Goal: Task Accomplishment & Management: Complete application form

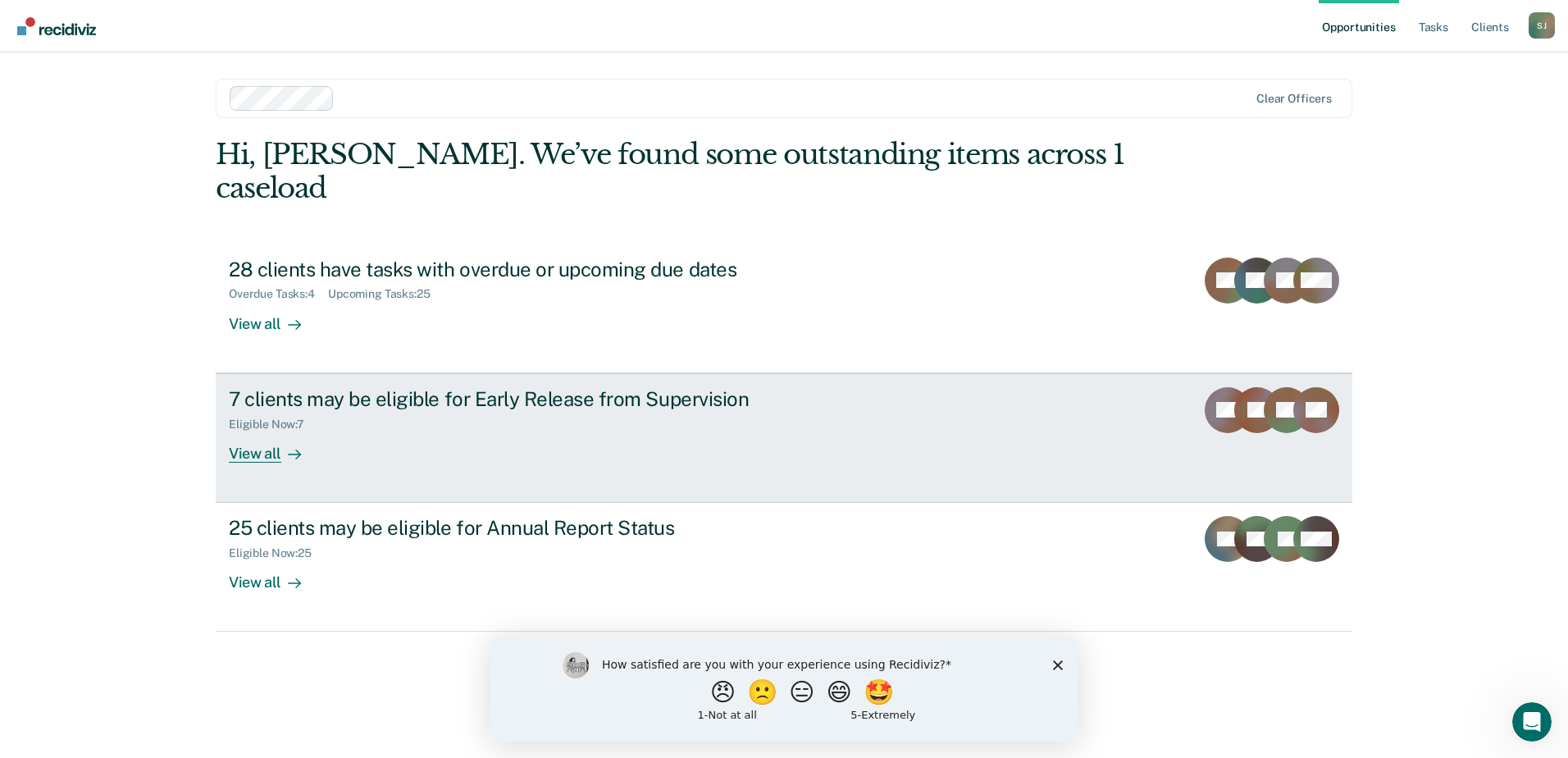
click at [278, 431] on div "View all" at bounding box center [274, 447] width 92 height 32
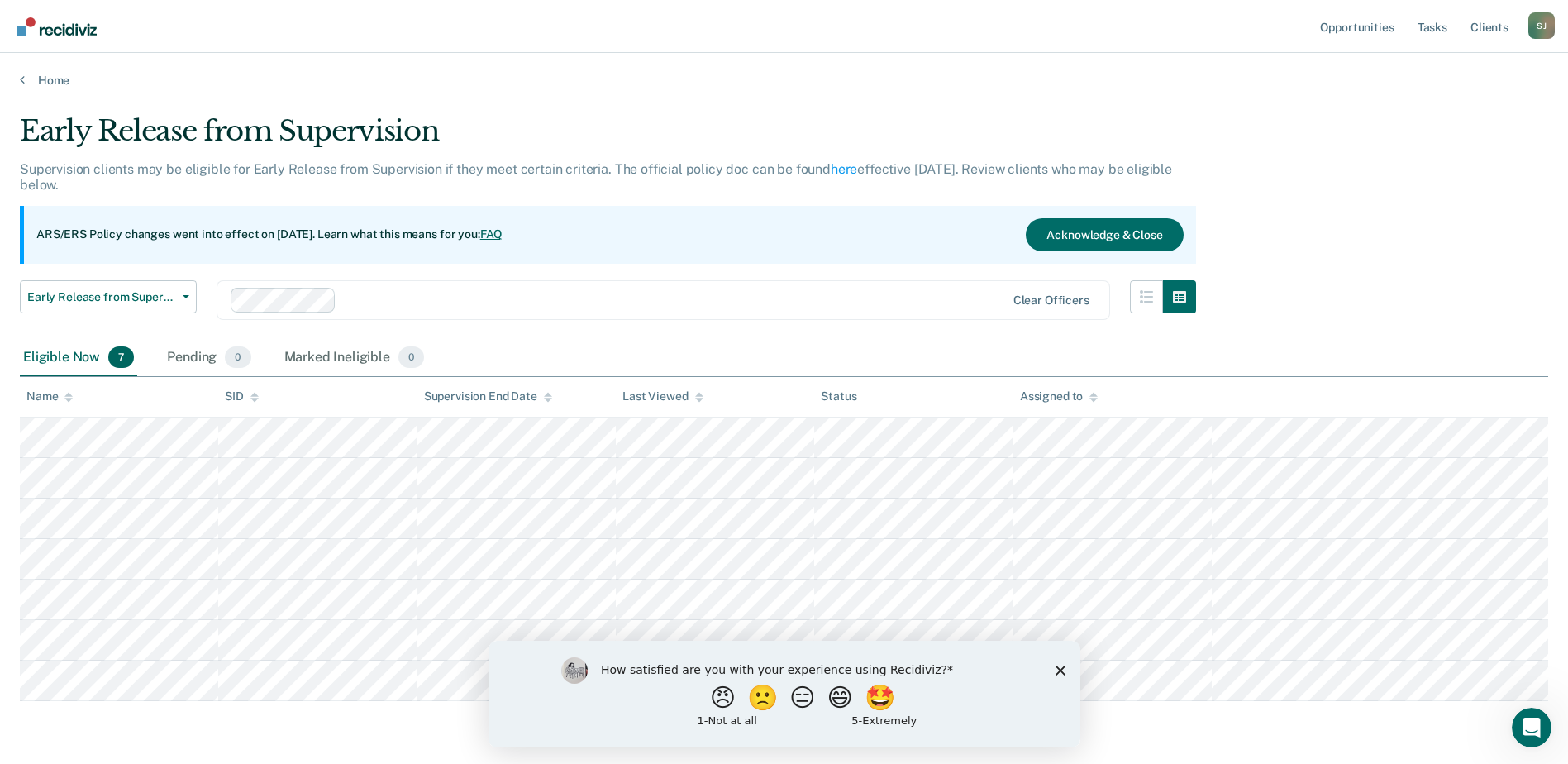
click at [1057, 671] on polygon "Close survey" at bounding box center [1060, 670] width 10 height 10
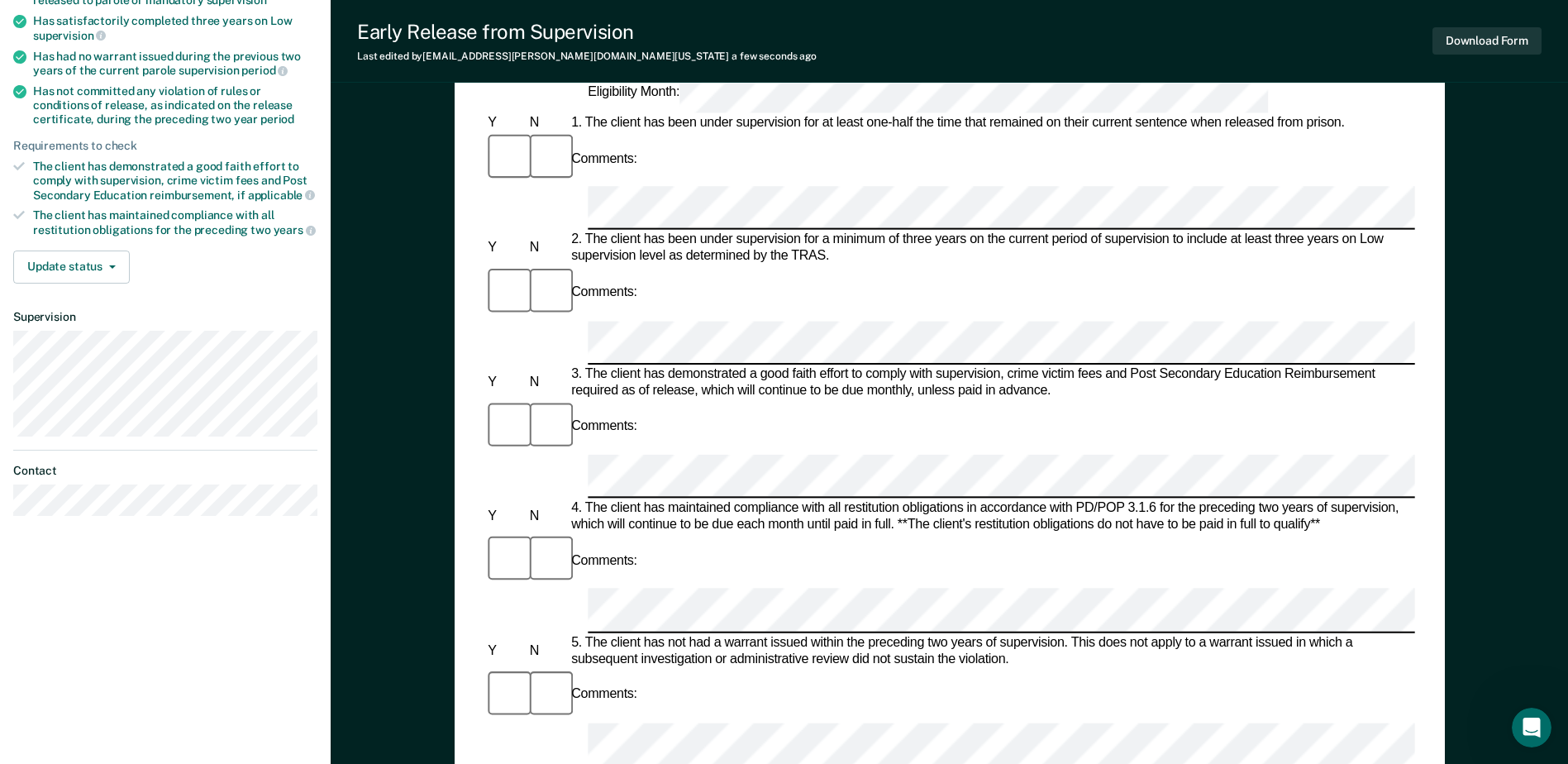
scroll to position [165, 0]
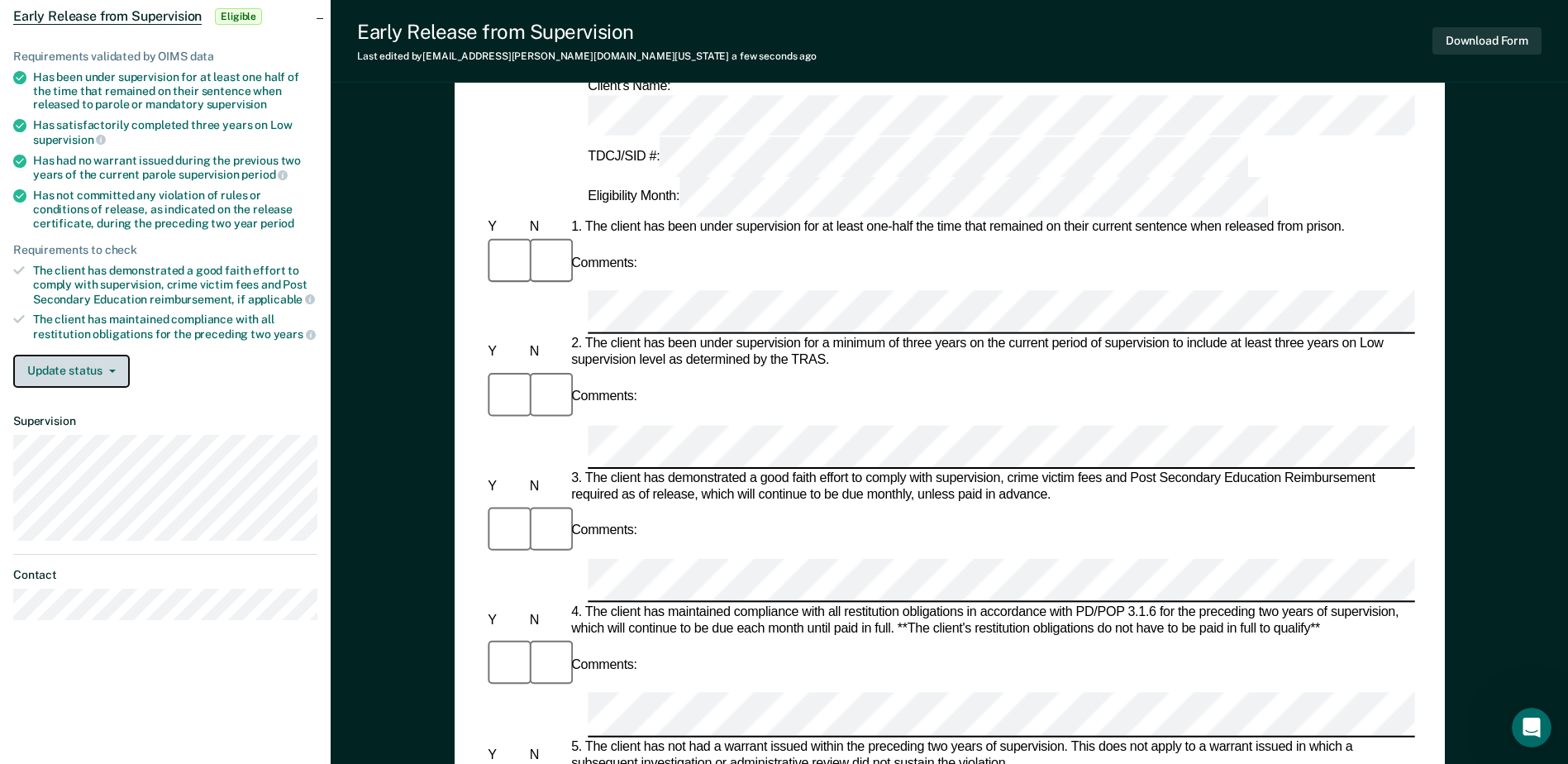
click at [103, 364] on button "Update status" at bounding box center [71, 371] width 116 height 33
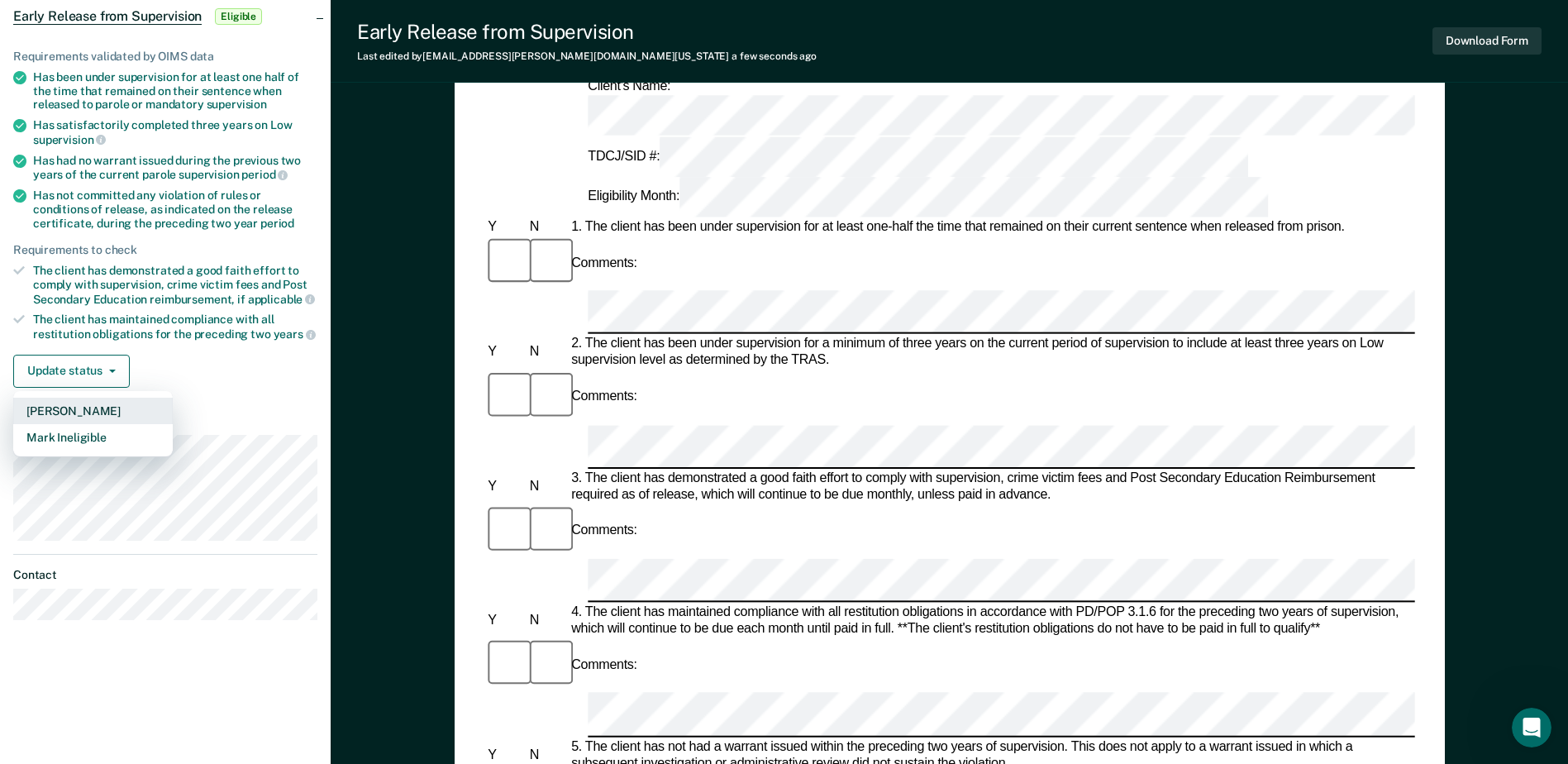
click at [104, 409] on button "Mark Pending" at bounding box center [93, 410] width 159 height 26
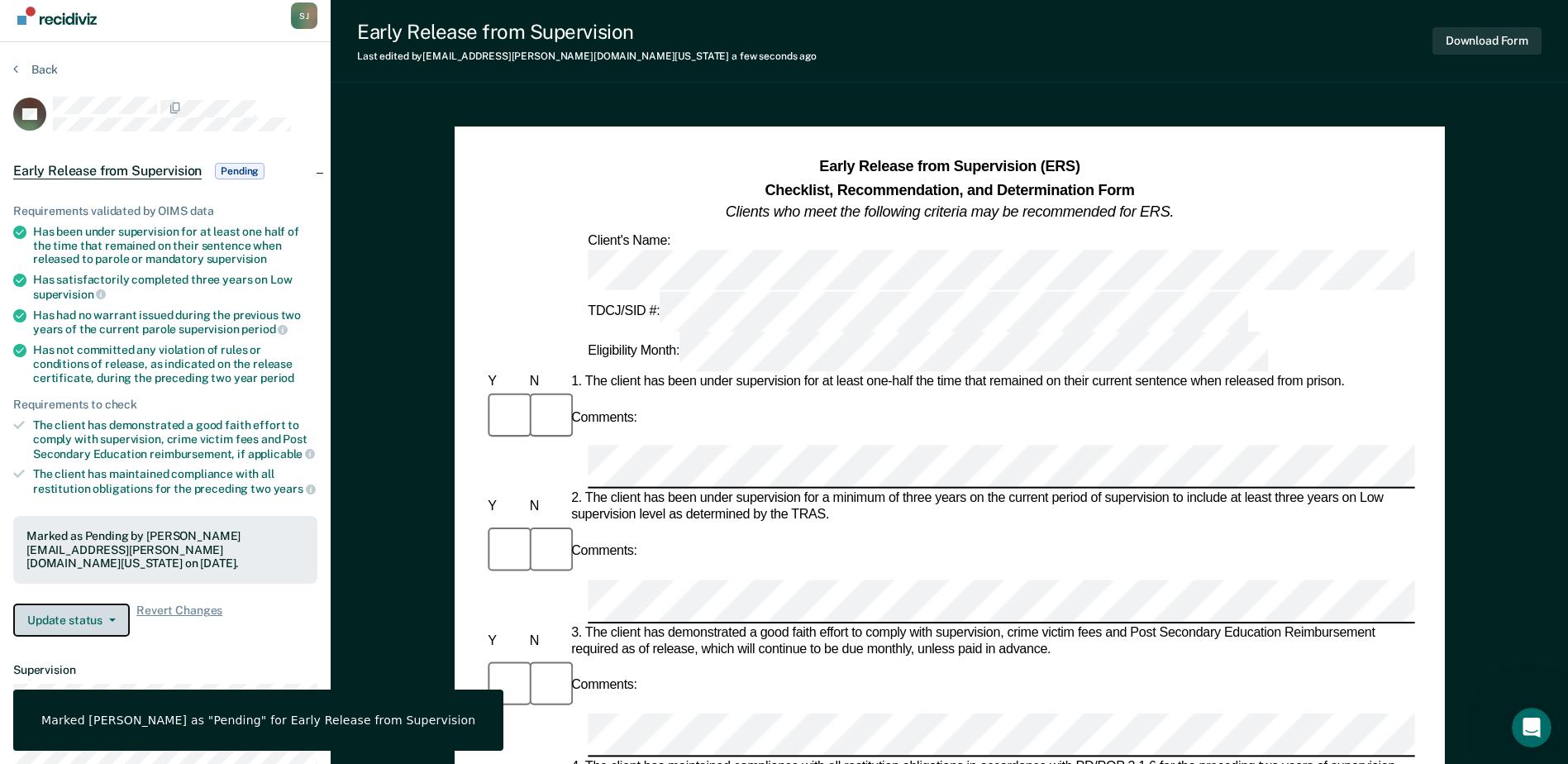
scroll to position [0, 0]
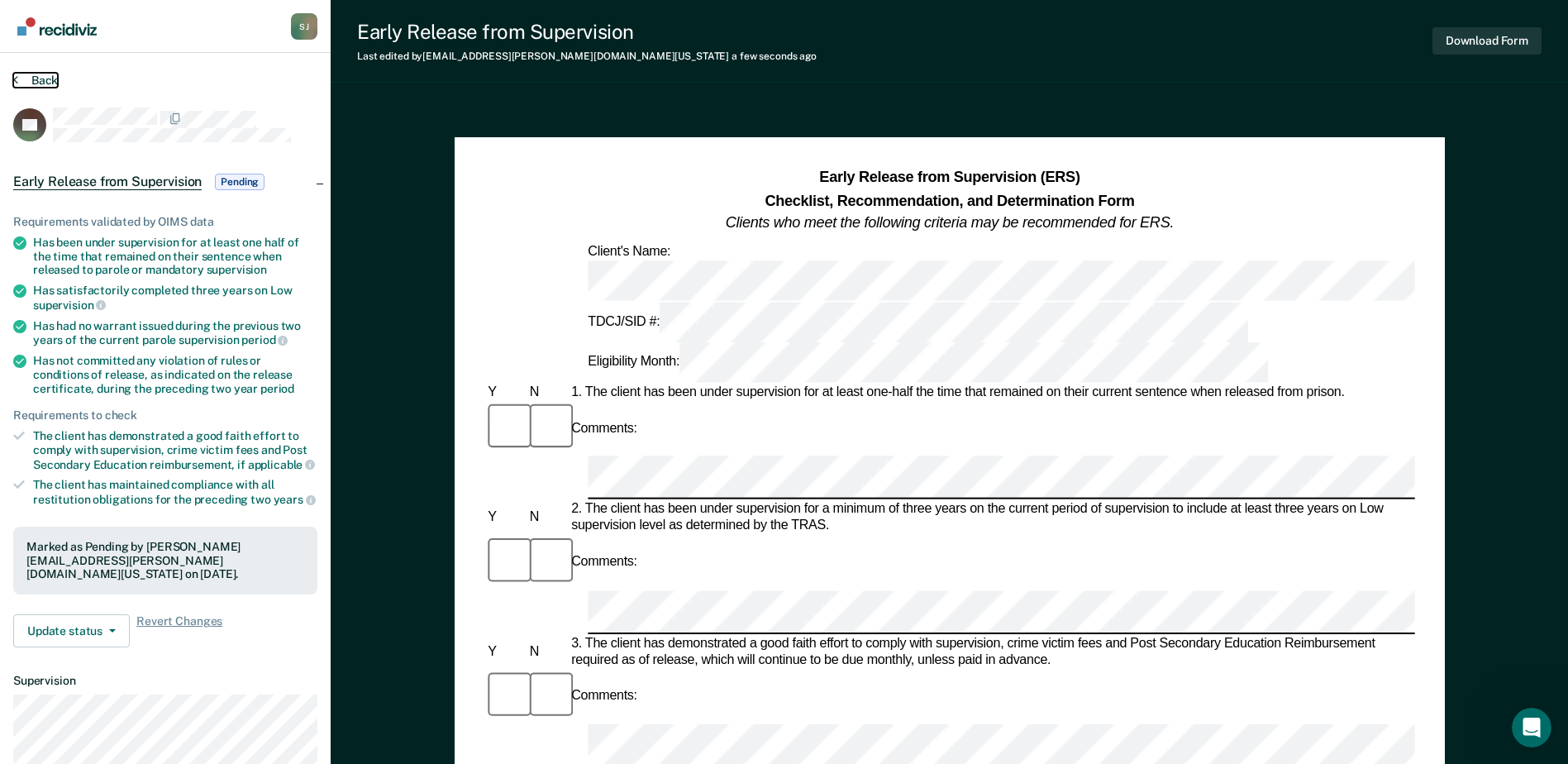
click at [31, 81] on button "Back" at bounding box center [36, 81] width 45 height 15
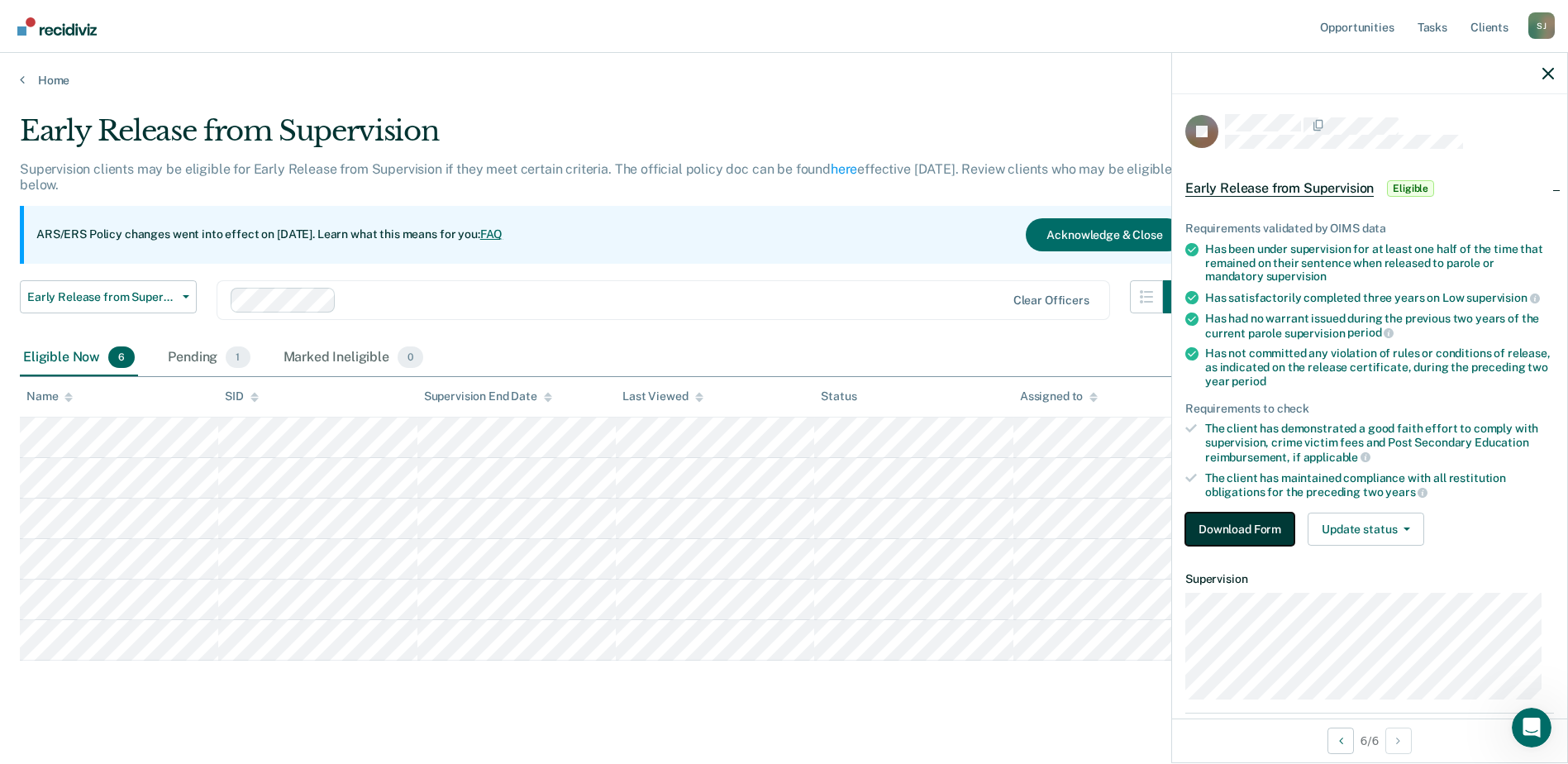
click at [1247, 521] on button "Download Form" at bounding box center [1240, 528] width 109 height 33
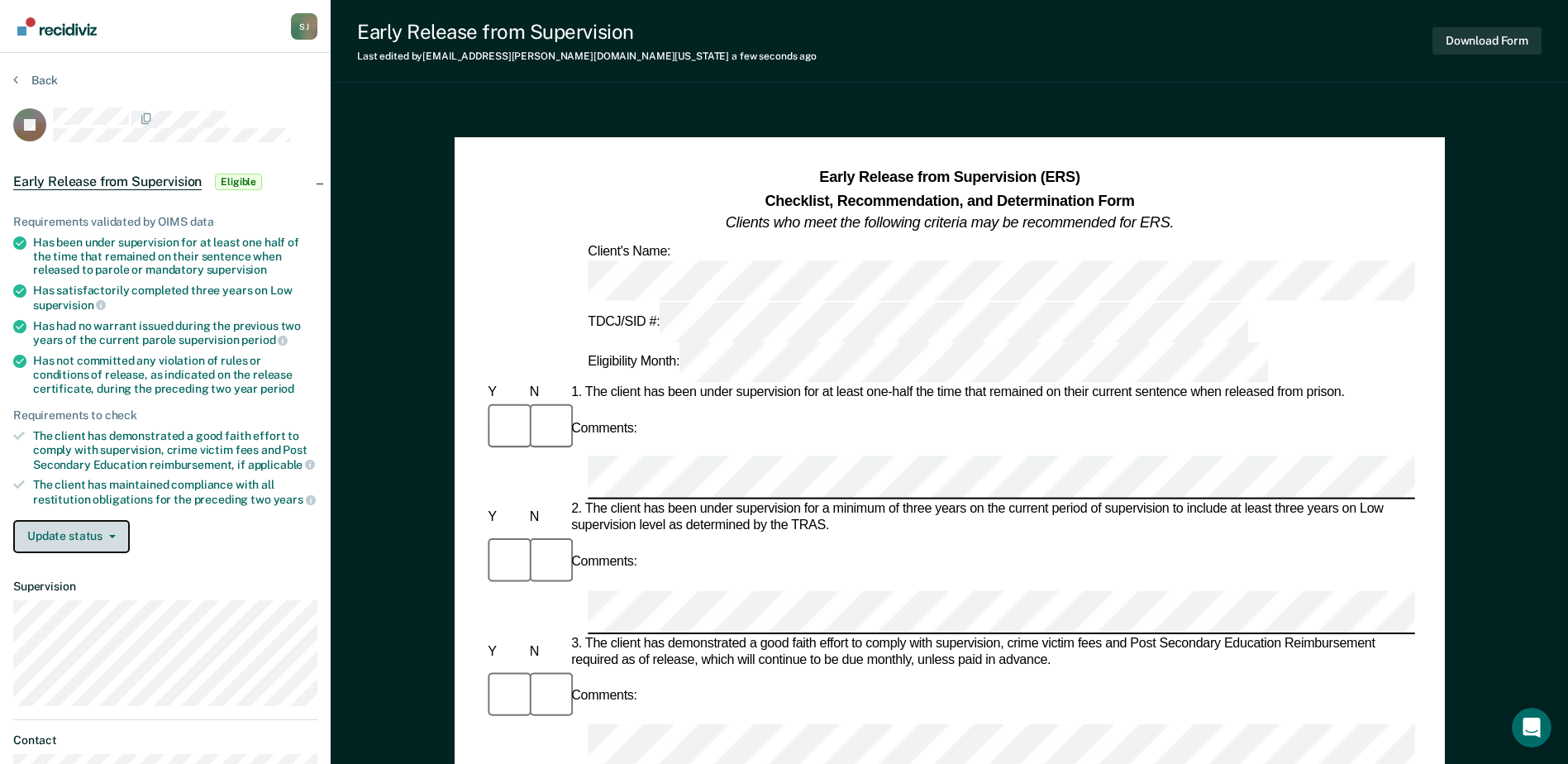
click at [91, 542] on button "Update status" at bounding box center [71, 536] width 116 height 33
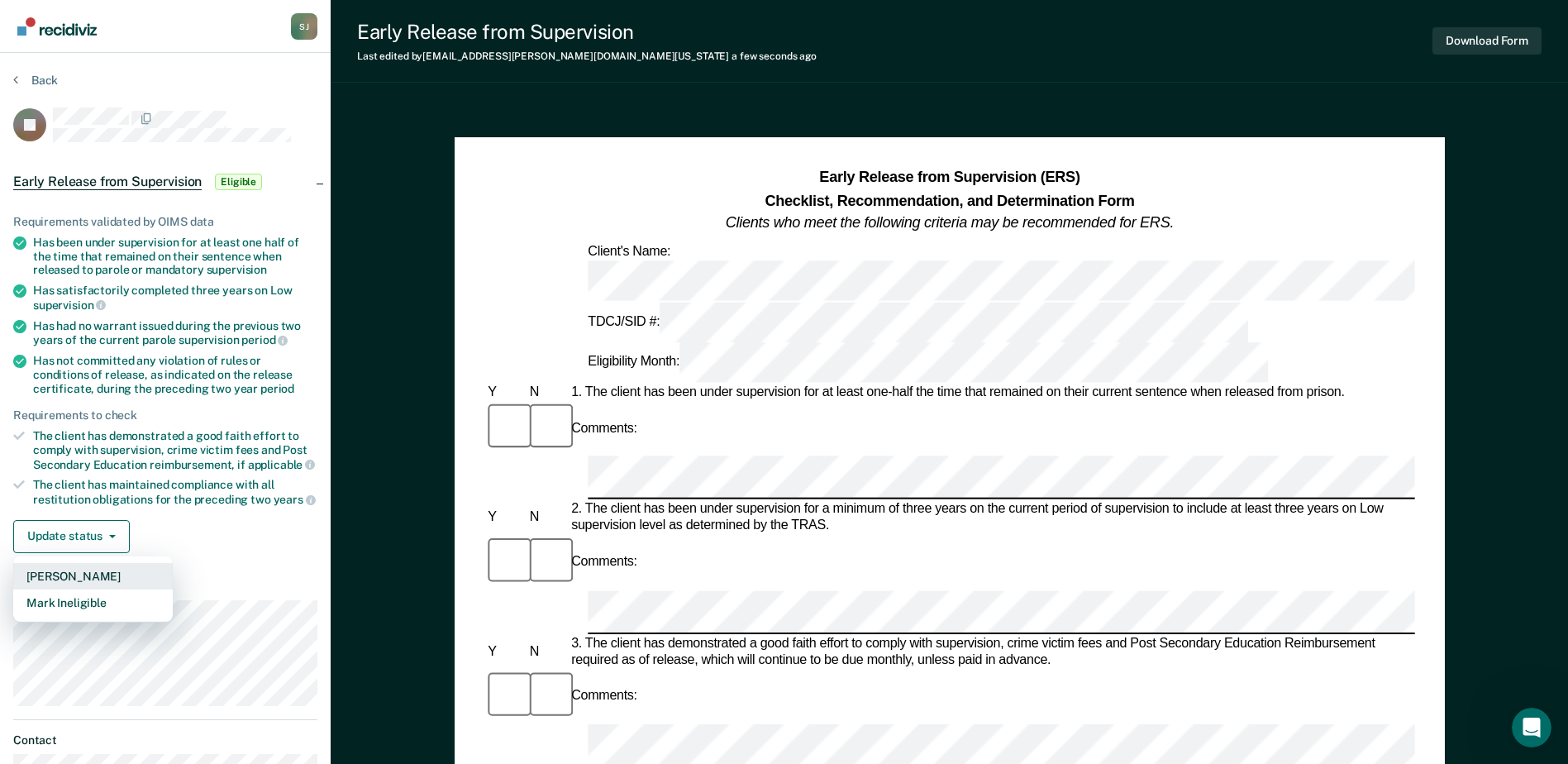
click at [92, 578] on button "Mark Pending" at bounding box center [93, 576] width 159 height 26
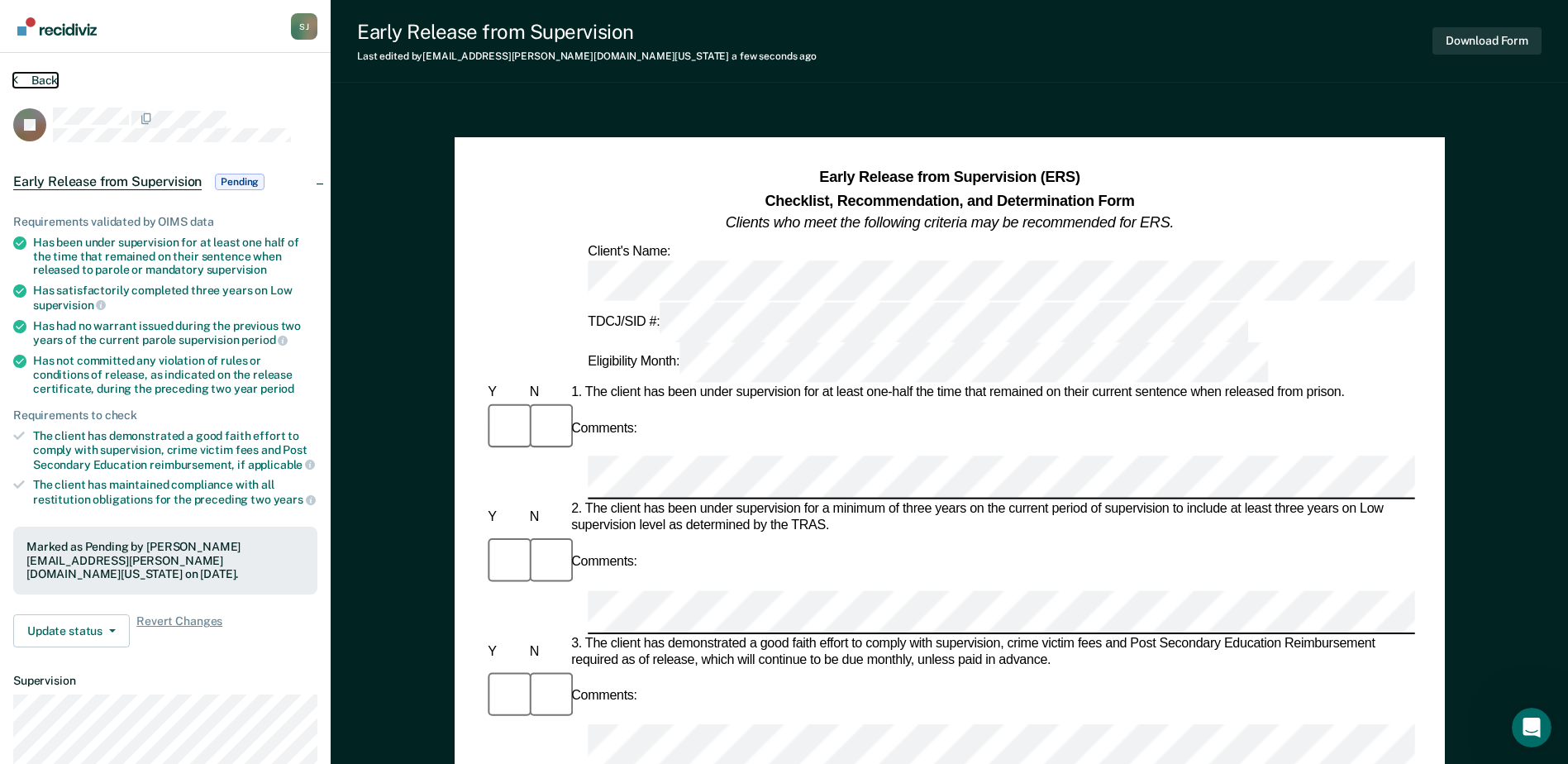
click at [49, 75] on button "Back" at bounding box center [36, 81] width 45 height 15
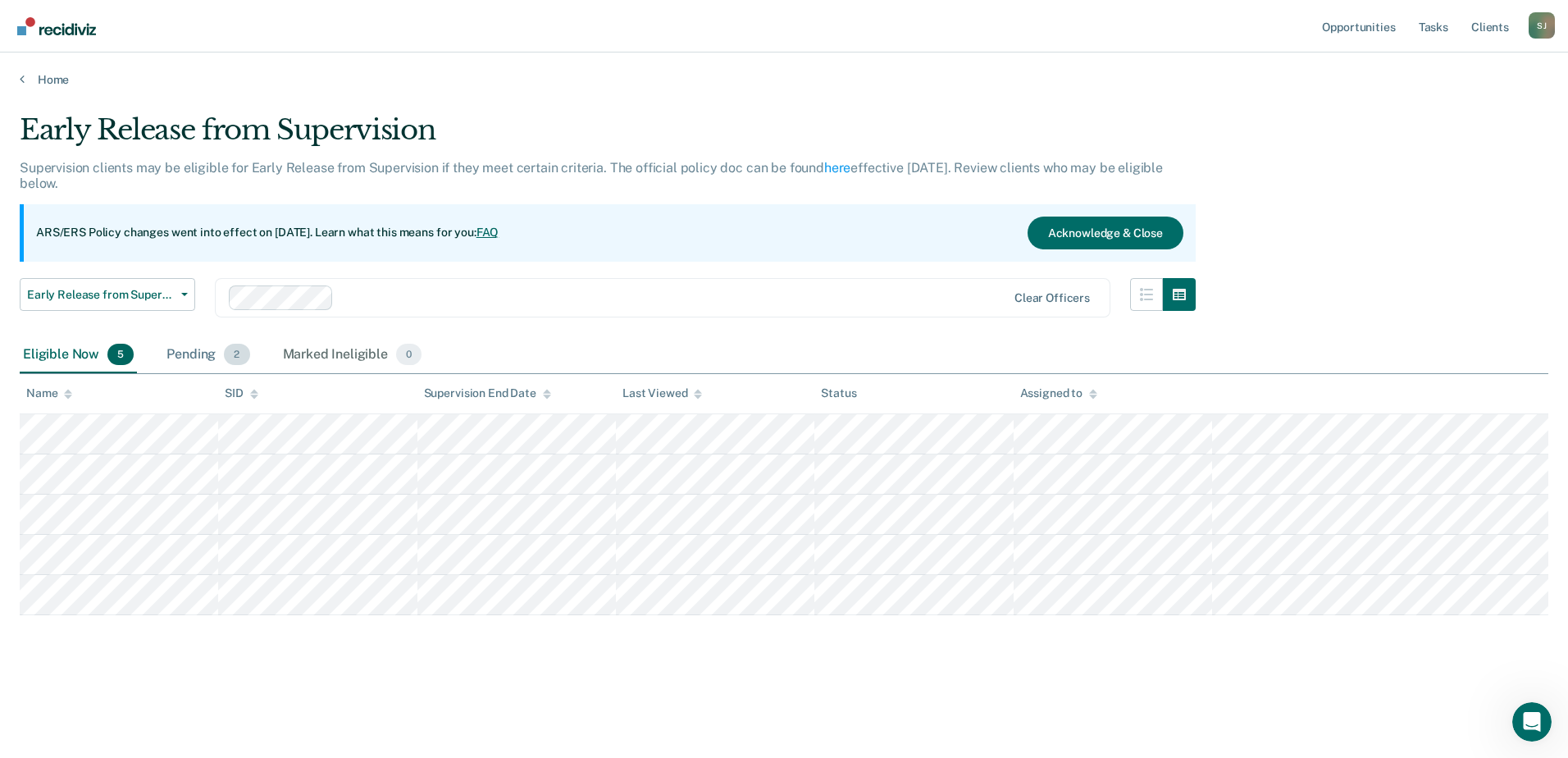
click at [237, 353] on span "2" at bounding box center [236, 353] width 25 height 21
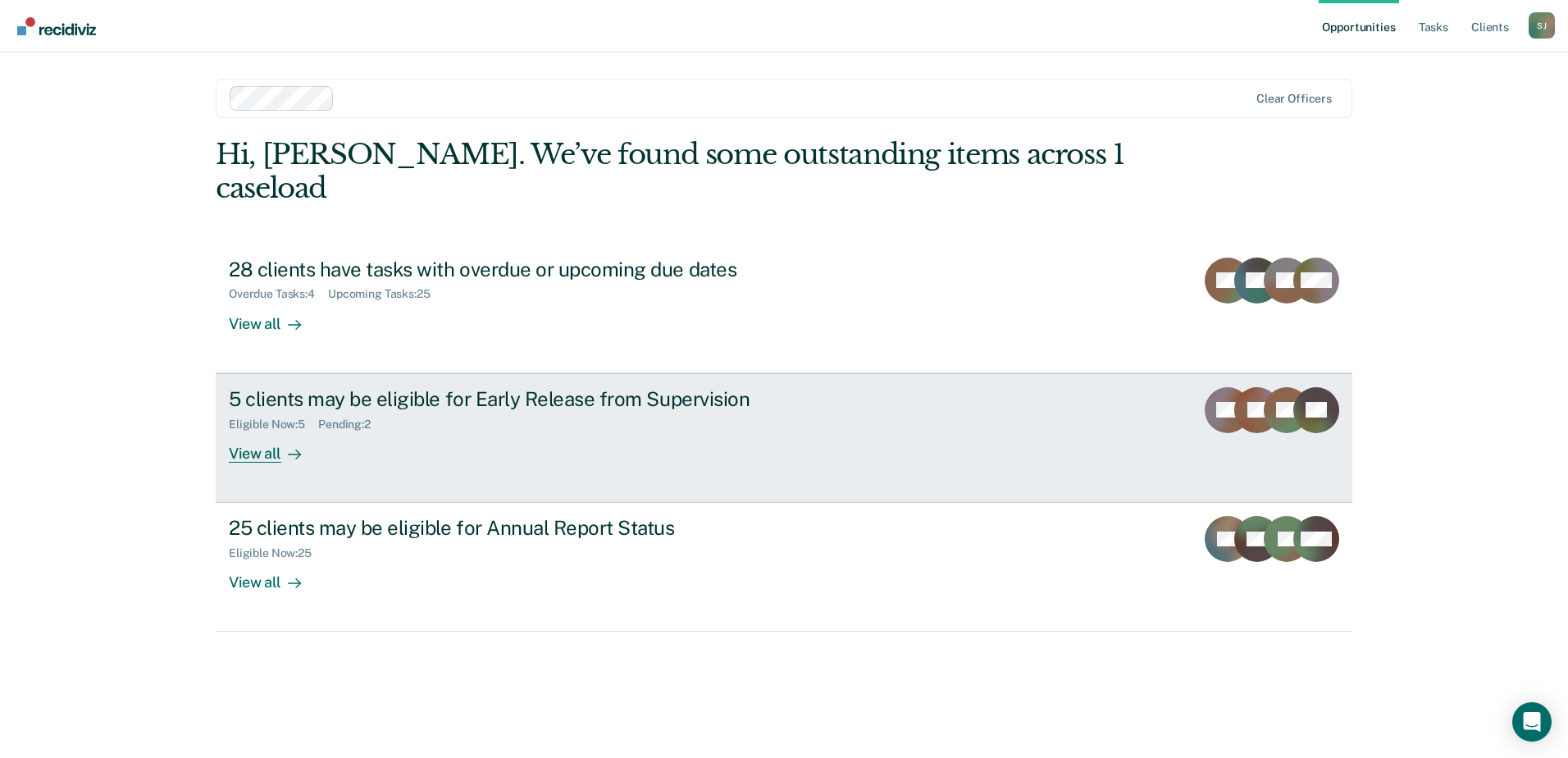
click at [315, 387] on div "5 clients may be eligible for Early Release from Supervision" at bounding box center [516, 399] width 575 height 24
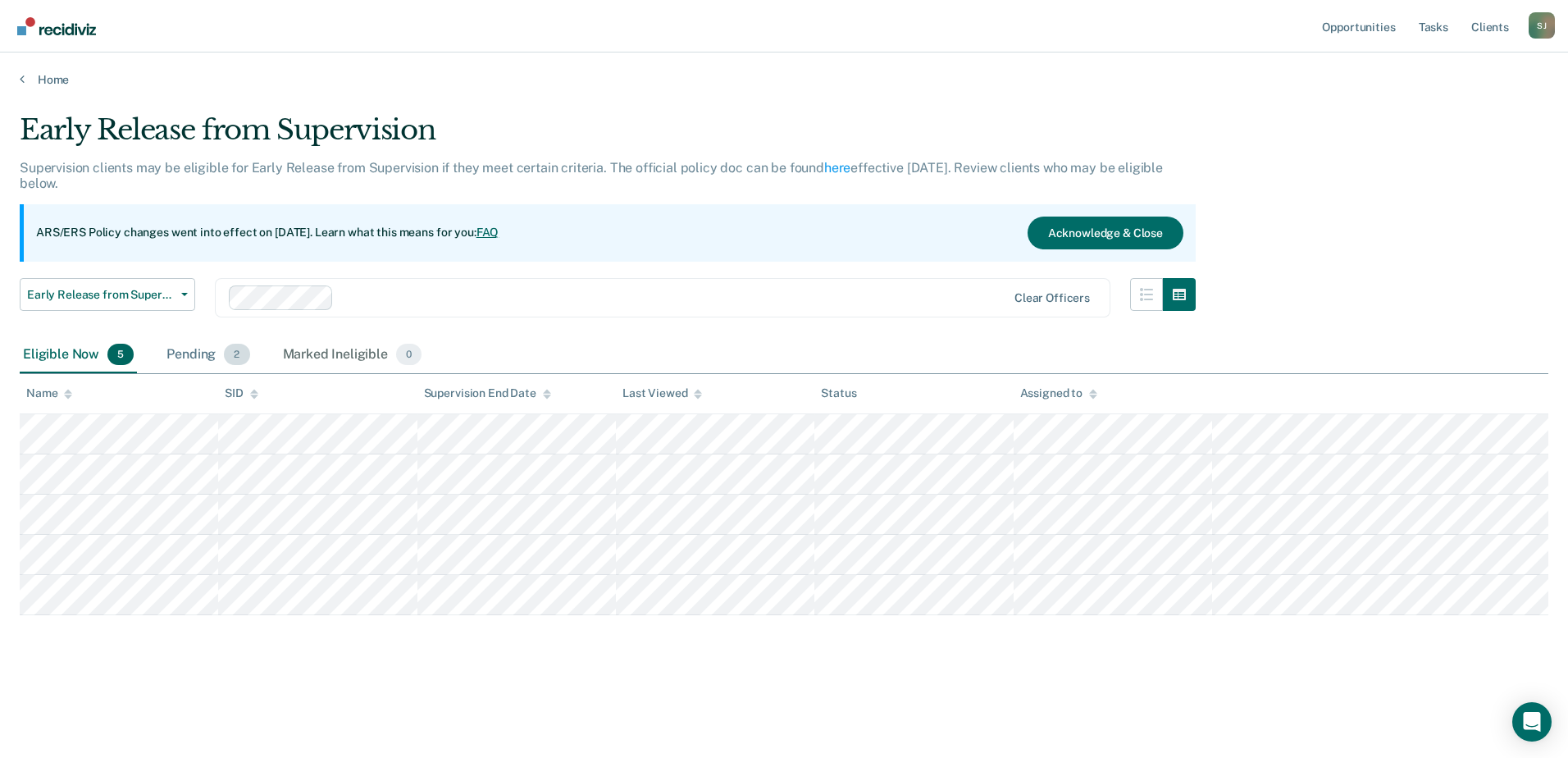
click at [236, 355] on span "2" at bounding box center [236, 353] width 25 height 21
